Goal: Use online tool/utility: Utilize a website feature to perform a specific function

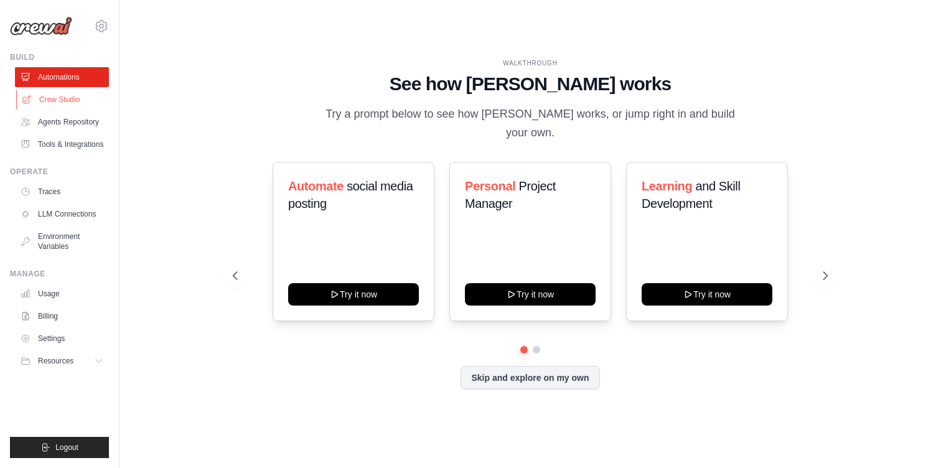
click at [68, 101] on link "Crew Studio" at bounding box center [63, 100] width 94 height 20
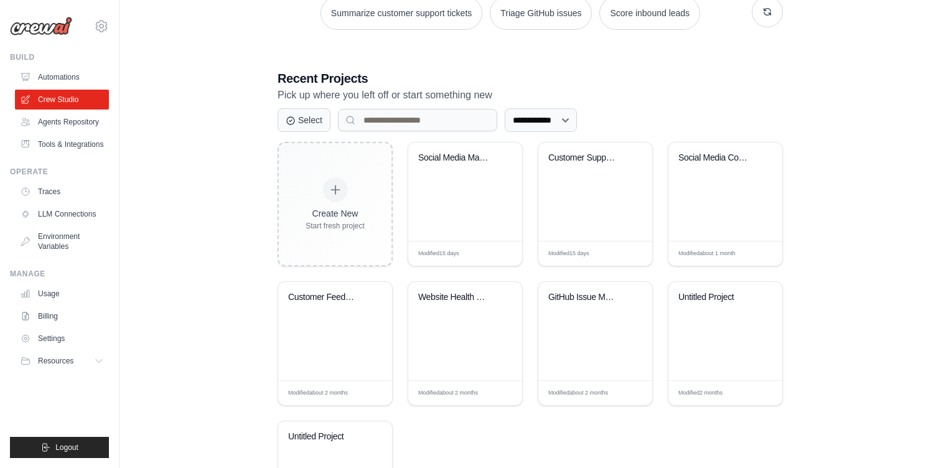
scroll to position [166, 0]
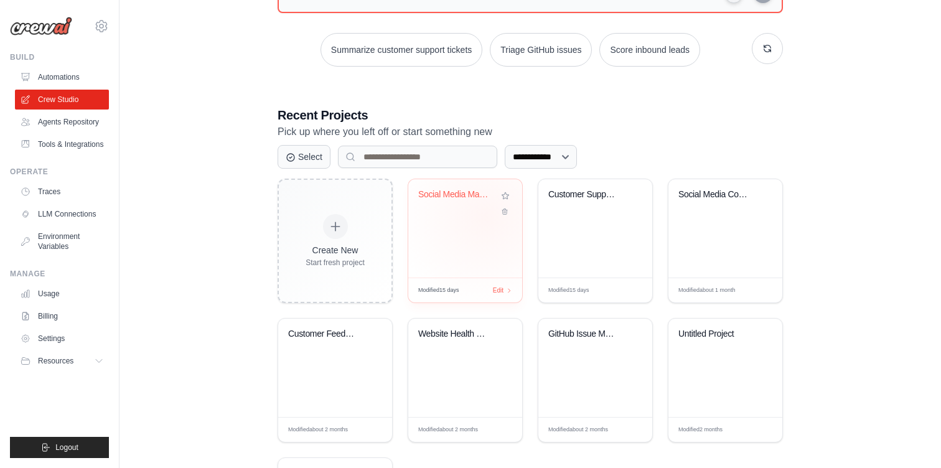
click at [486, 216] on div "Social Media Management Automation" at bounding box center [465, 228] width 114 height 98
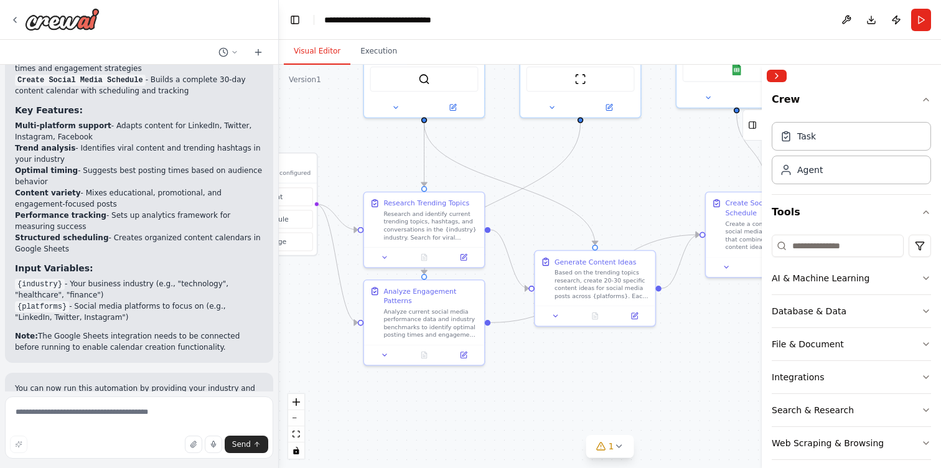
scroll to position [1357, 0]
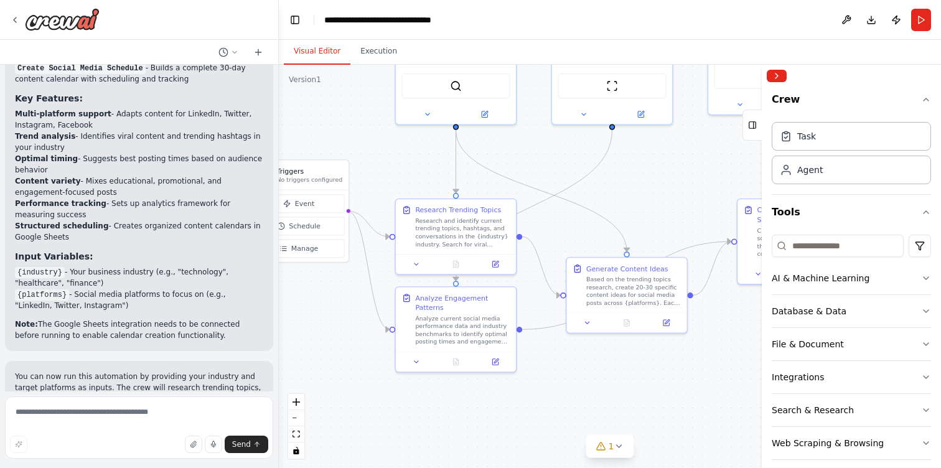
drag, startPoint x: 588, startPoint y: 280, endPoint x: 419, endPoint y: 154, distance: 210.6
click at [420, 154] on div ".deletable-edge-delete-btn { width: 20px; height: 20px; border: 0px solid #ffff…" at bounding box center [610, 266] width 662 height 403
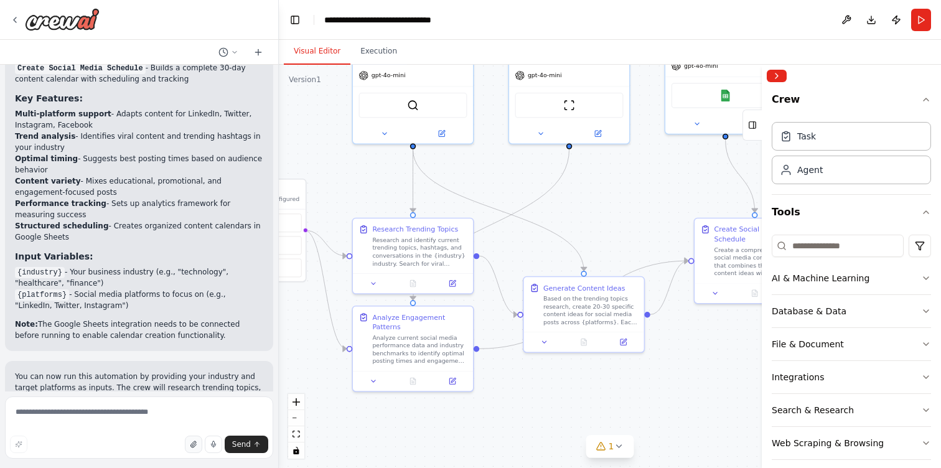
click at [190, 444] on button "button" at bounding box center [193, 443] width 17 height 17
click at [834, 281] on div "AI & Machine Learning" at bounding box center [820, 278] width 98 height 12
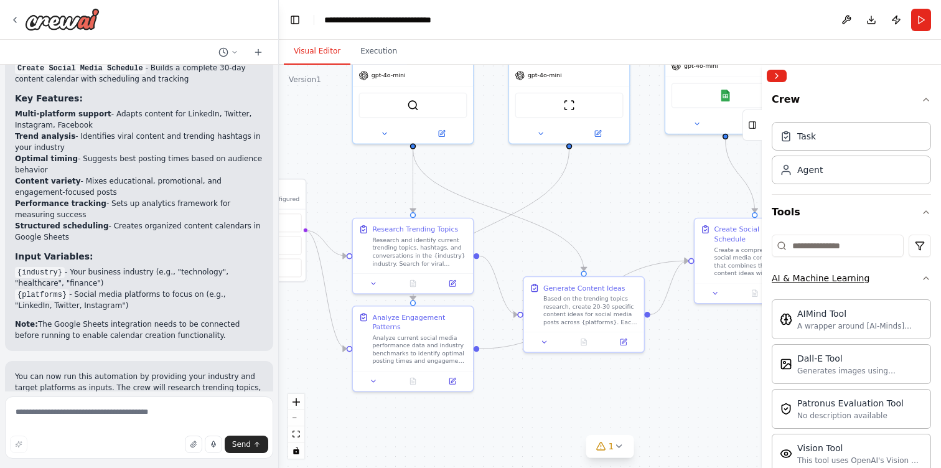
click at [834, 281] on div "AI & Machine Learning" at bounding box center [820, 278] width 98 height 12
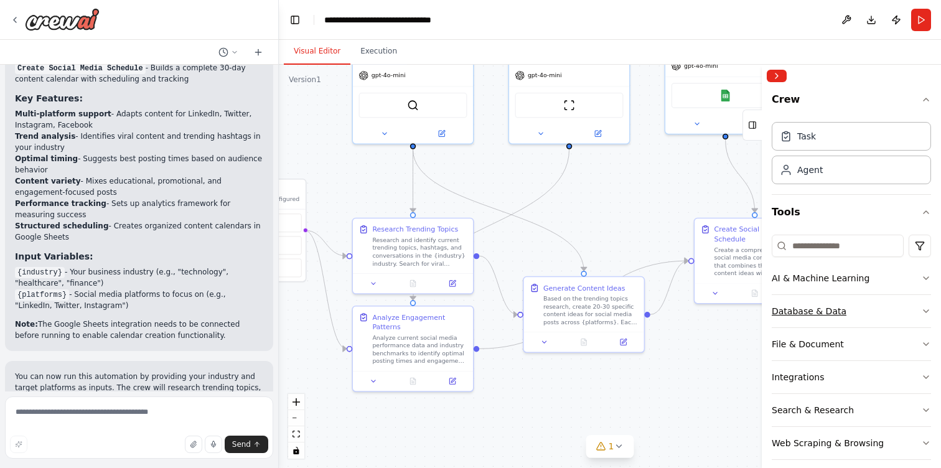
click at [832, 307] on div "Database & Data" at bounding box center [808, 311] width 75 height 12
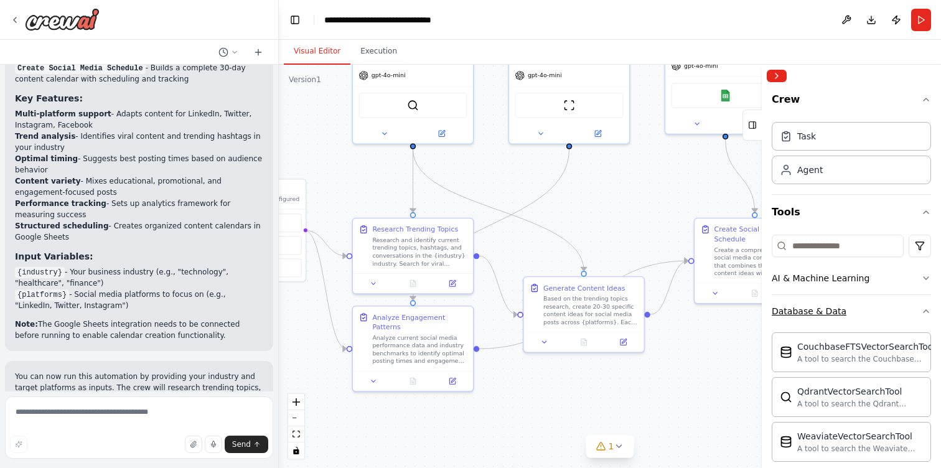
click at [832, 307] on div "Database & Data" at bounding box center [808, 311] width 75 height 12
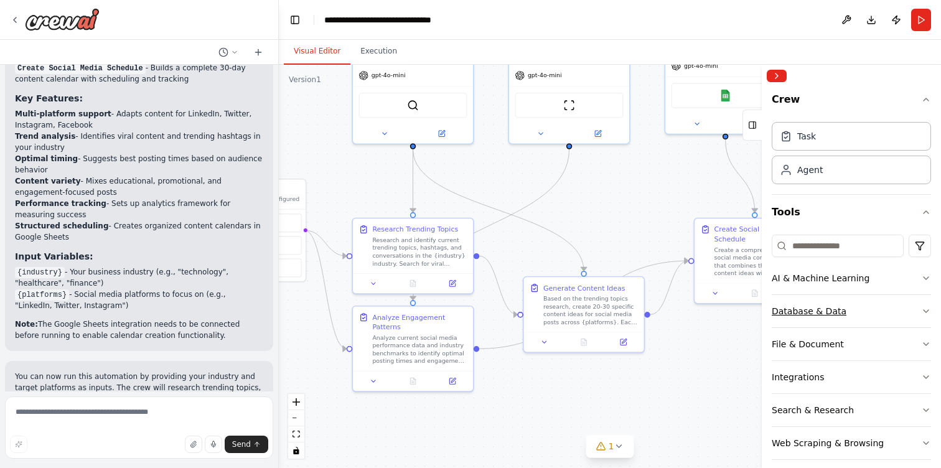
click at [832, 307] on div "Database & Data" at bounding box center [808, 311] width 75 height 12
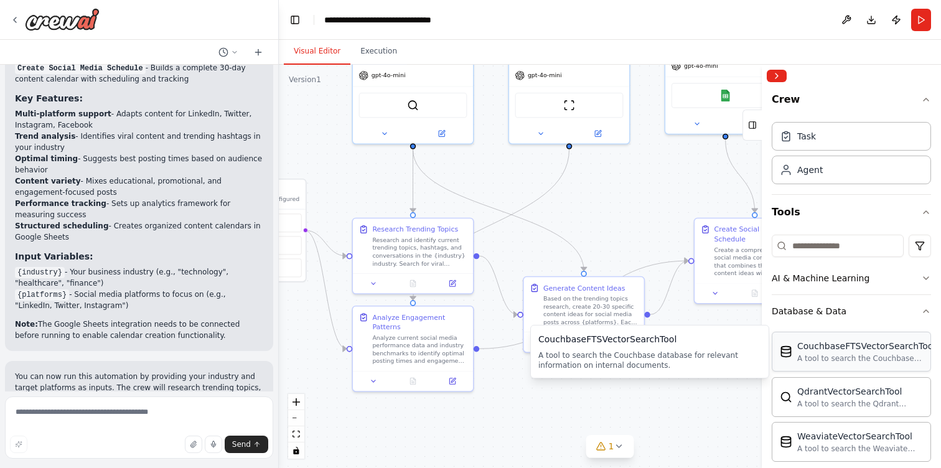
scroll to position [189, 0]
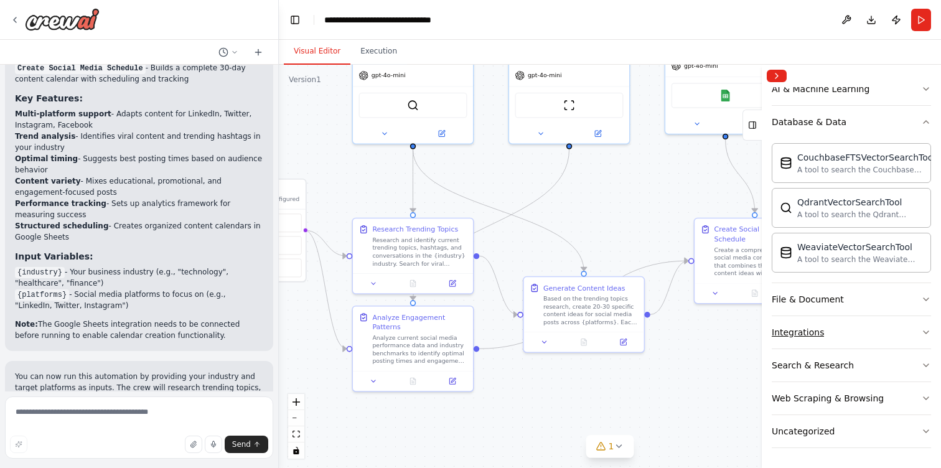
click at [843, 328] on button "Integrations" at bounding box center [850, 332] width 159 height 32
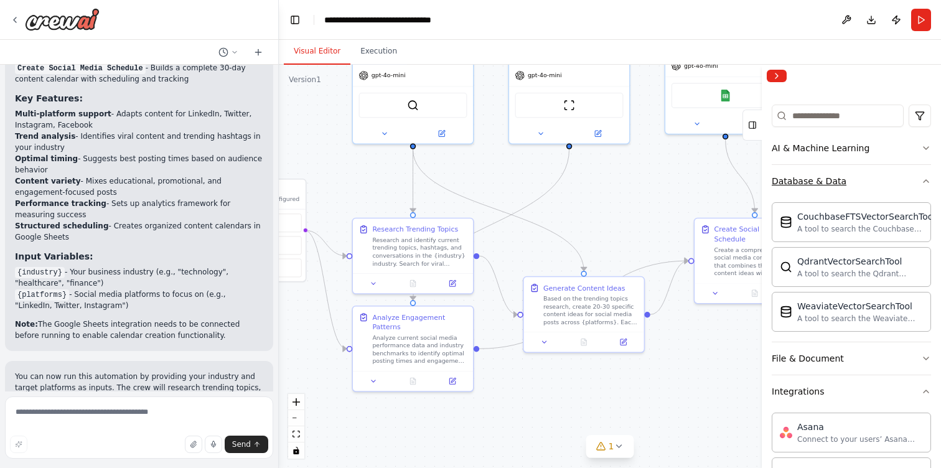
scroll to position [1, 0]
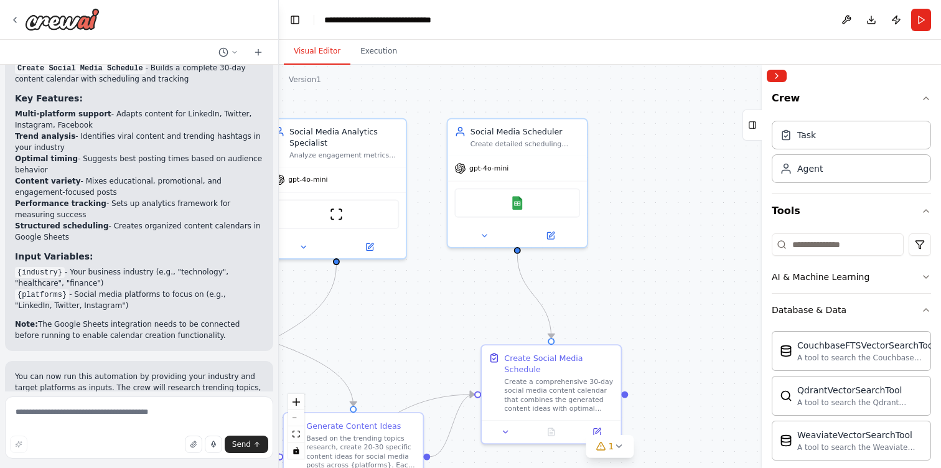
drag, startPoint x: 671, startPoint y: 172, endPoint x: 442, endPoint y: 296, distance: 260.5
click at [442, 298] on div ".deletable-edge-delete-btn { width: 20px; height: 20px; border: 0px solid #ffff…" at bounding box center [610, 266] width 662 height 403
click at [557, 238] on button at bounding box center [550, 233] width 64 height 14
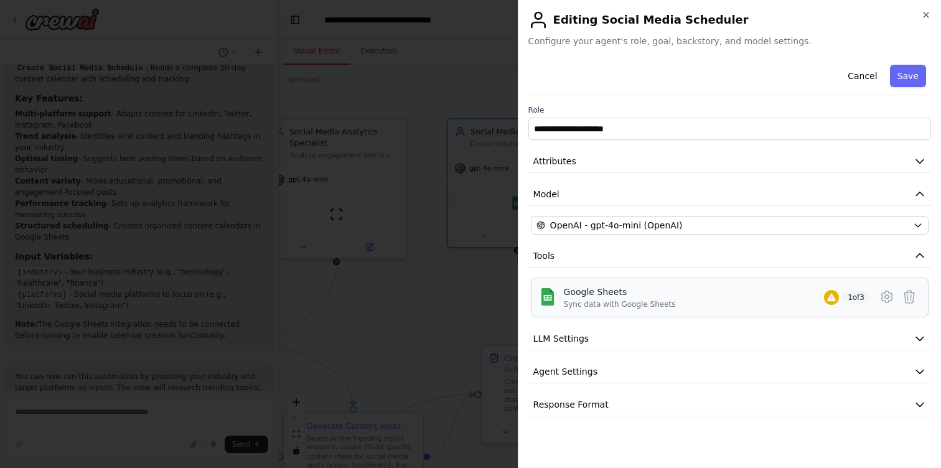
click at [627, 291] on div "Google Sheets" at bounding box center [620, 292] width 112 height 12
click at [881, 300] on icon at bounding box center [886, 296] width 11 height 11
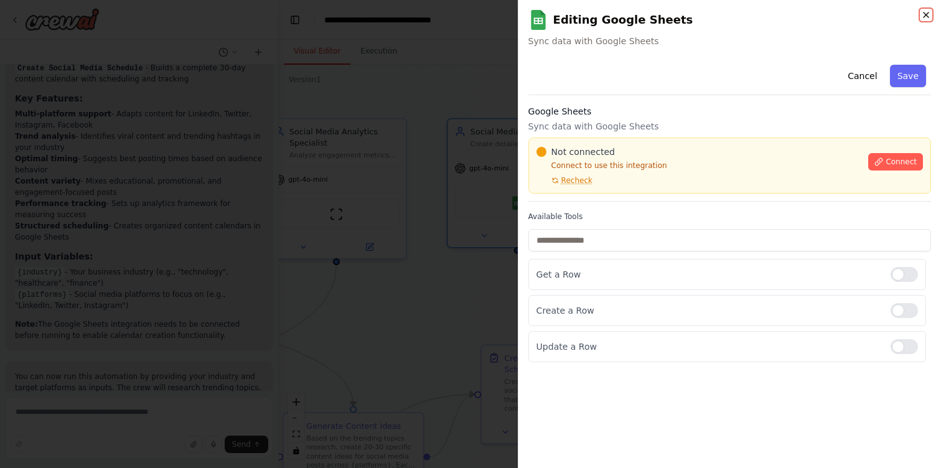
click at [929, 14] on icon "button" at bounding box center [926, 15] width 10 height 10
